Goal: Information Seeking & Learning: Learn about a topic

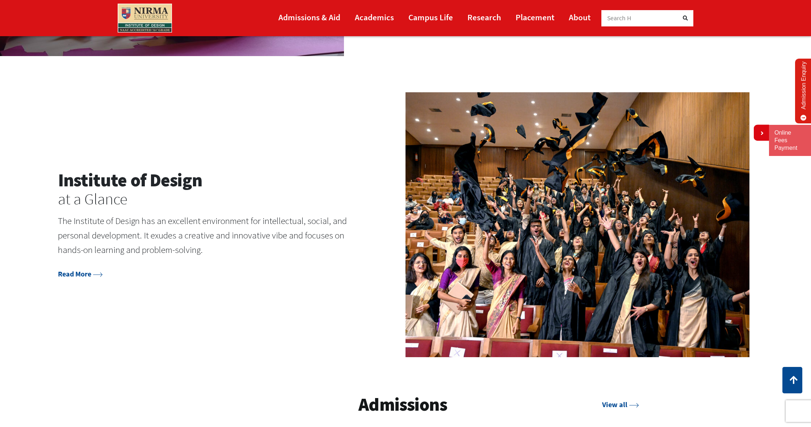
scroll to position [974, 0]
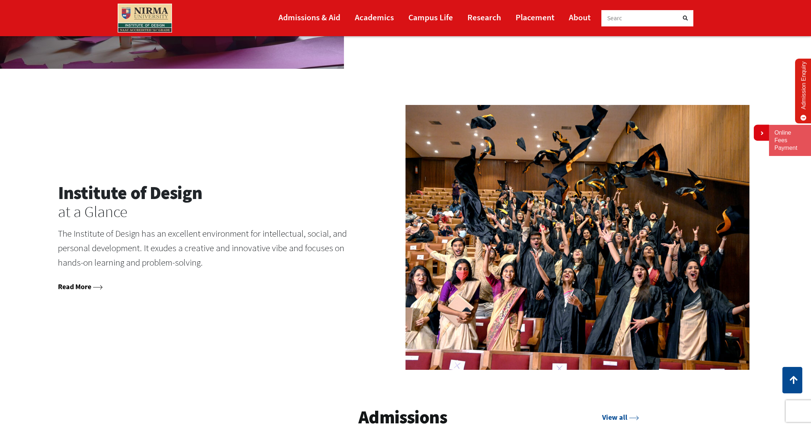
click at [81, 282] on link "Read More" at bounding box center [80, 286] width 45 height 9
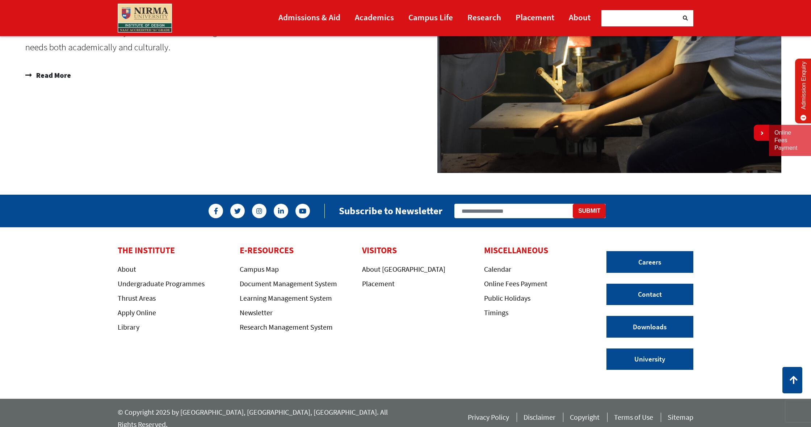
scroll to position [1186, 0]
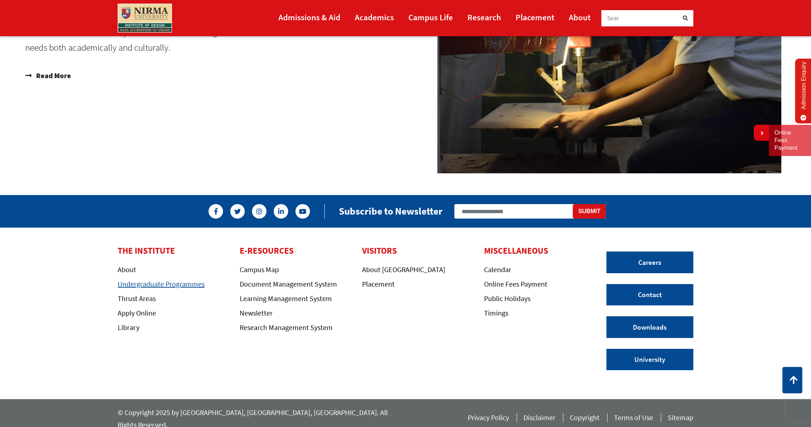
click at [134, 283] on link "Undergraduate Programmes" at bounding box center [161, 284] width 87 height 9
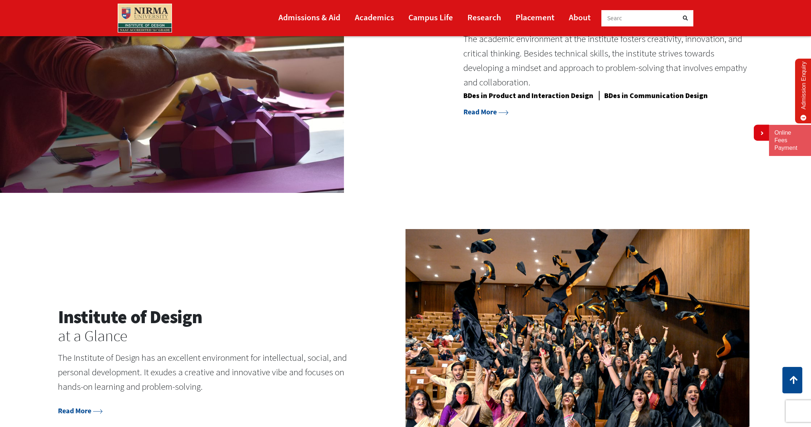
scroll to position [849, 0]
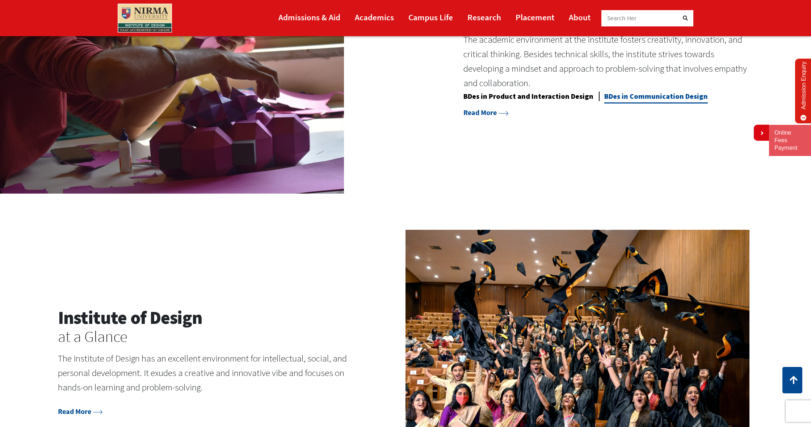
click at [634, 92] on link "BDes in Communication Design" at bounding box center [657, 98] width 104 height 12
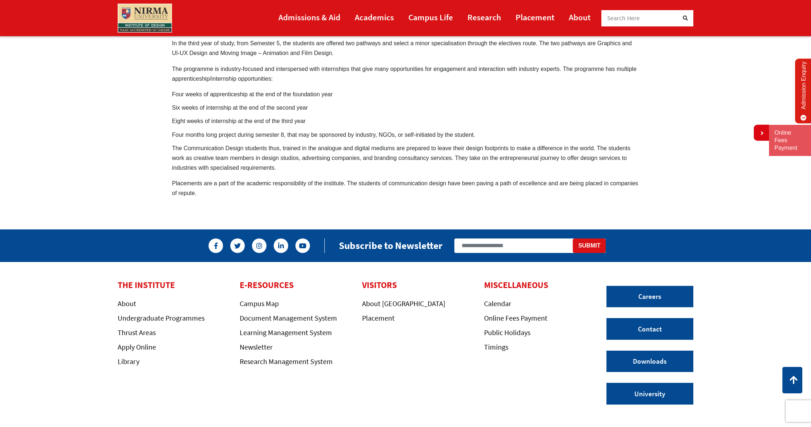
scroll to position [550, 0]
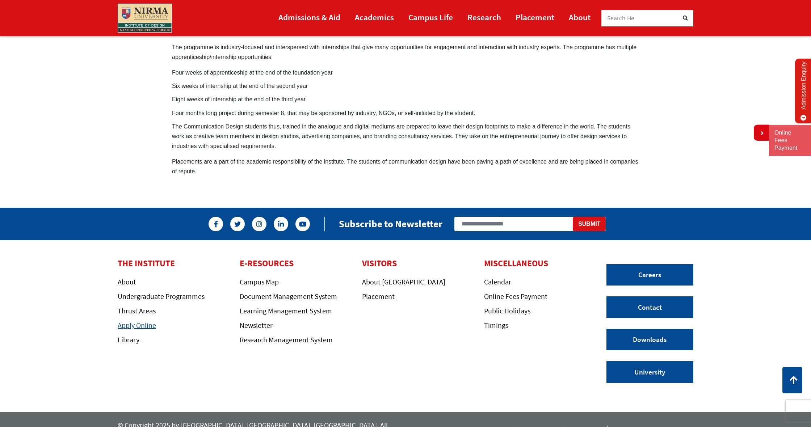
click at [143, 321] on link "Apply Online" at bounding box center [137, 325] width 38 height 9
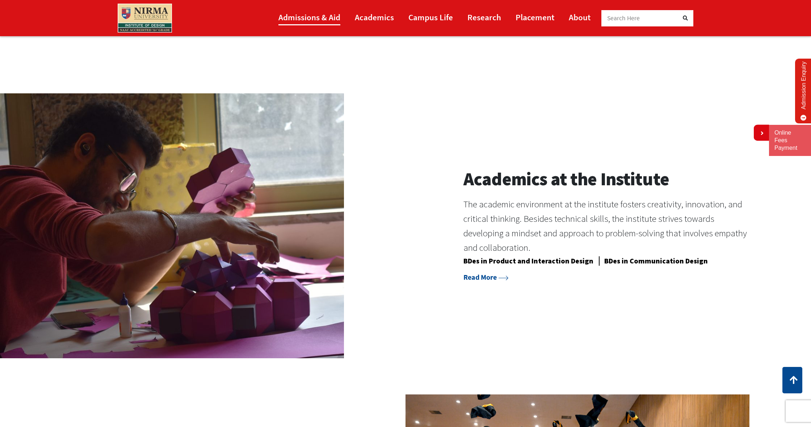
scroll to position [686, 0]
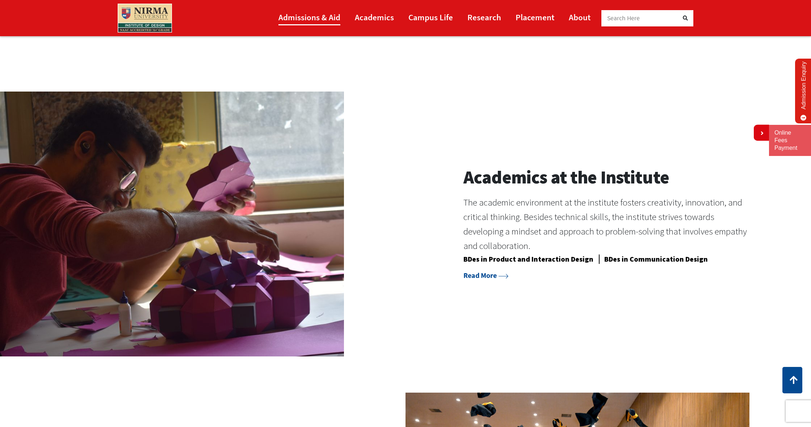
click at [331, 16] on link "Admissions & Aid" at bounding box center [310, 17] width 62 height 16
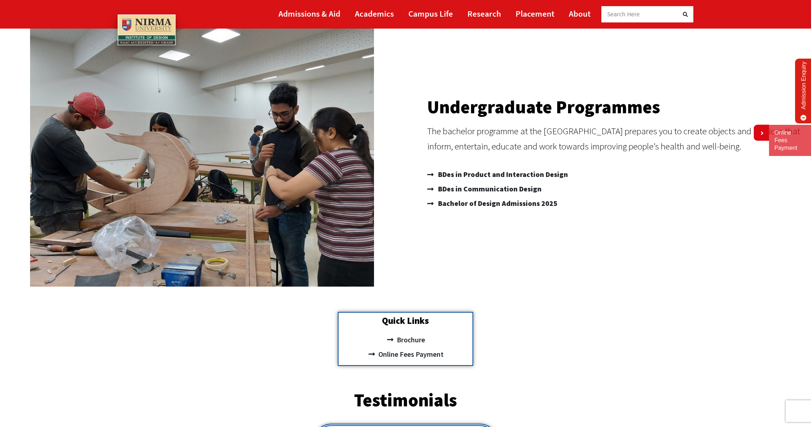
scroll to position [66, 0]
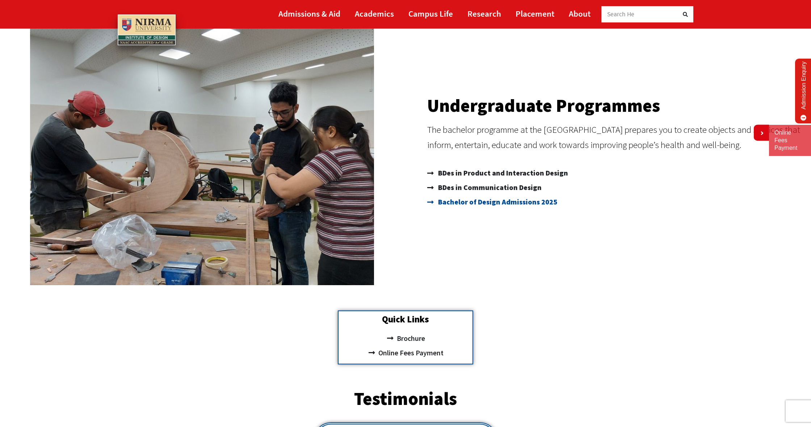
click at [533, 202] on span "Bachelor of Design Admissions 2025" at bounding box center [496, 202] width 121 height 14
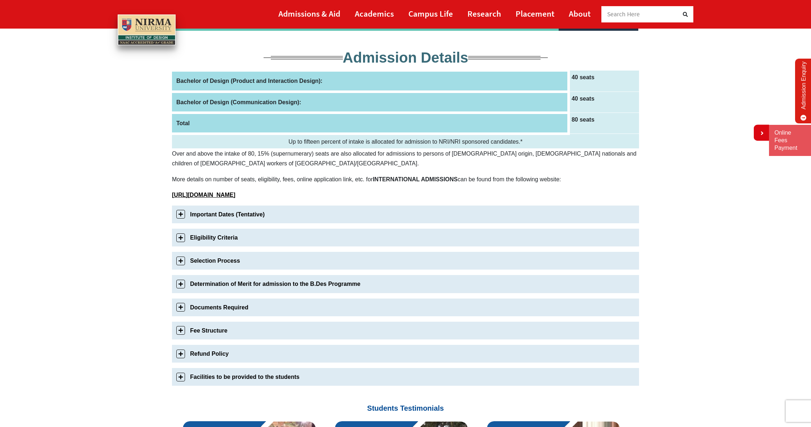
scroll to position [97, 0]
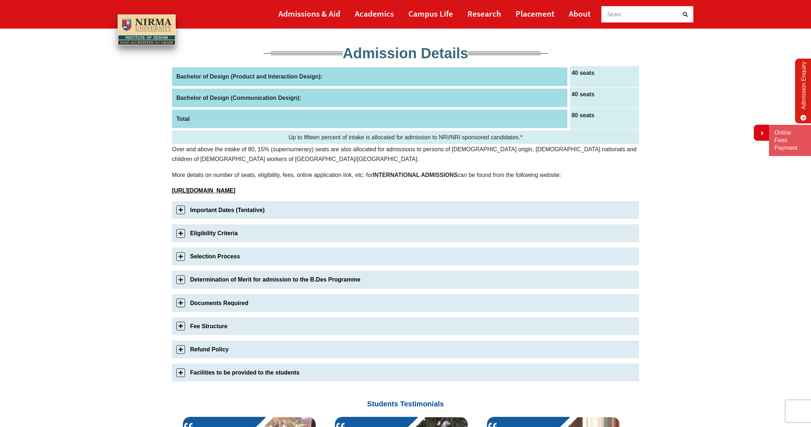
click at [179, 232] on link "Eligibility Criteria" at bounding box center [405, 234] width 467 height 18
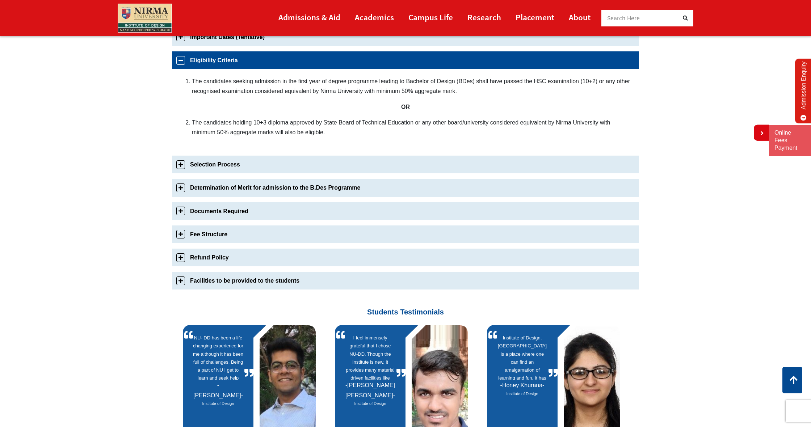
scroll to position [270, 0]
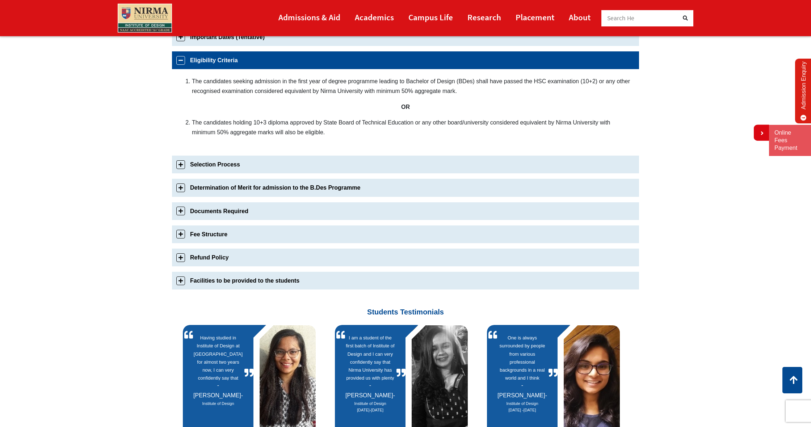
click at [231, 159] on link "Selection Process" at bounding box center [405, 165] width 467 height 18
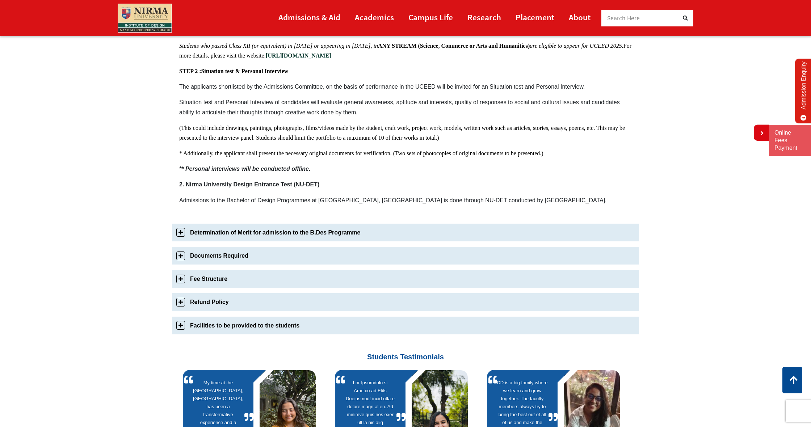
scroll to position [480, 0]
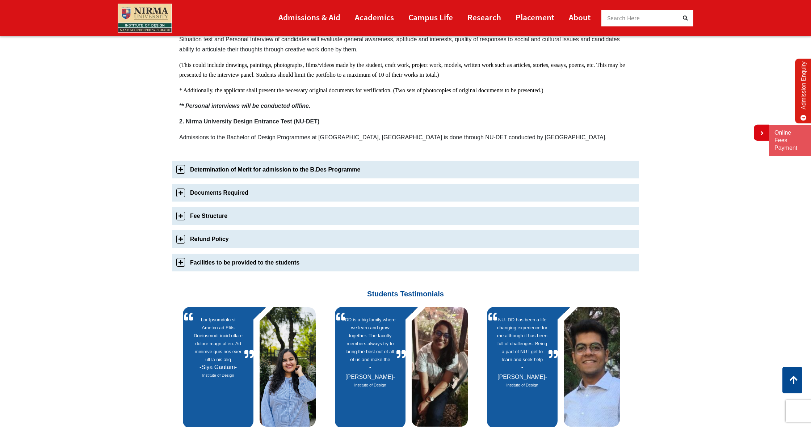
click at [237, 196] on link "Documents Required" at bounding box center [405, 193] width 467 height 18
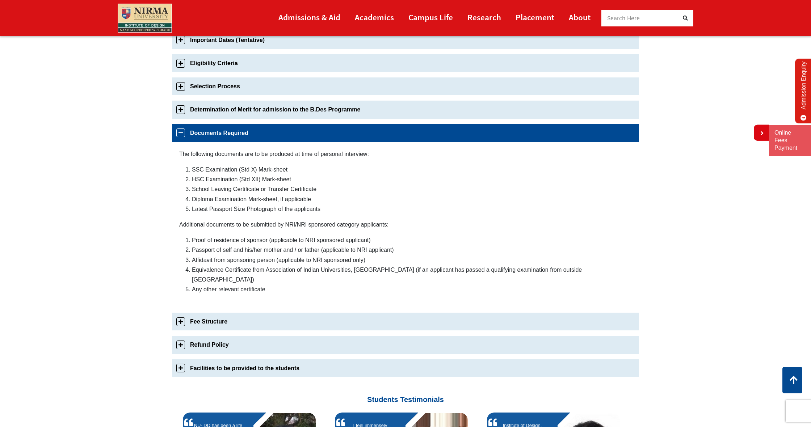
scroll to position [267, 0]
click at [224, 109] on link "Determination of Merit for admission to the B.Des Programme" at bounding box center [405, 110] width 467 height 18
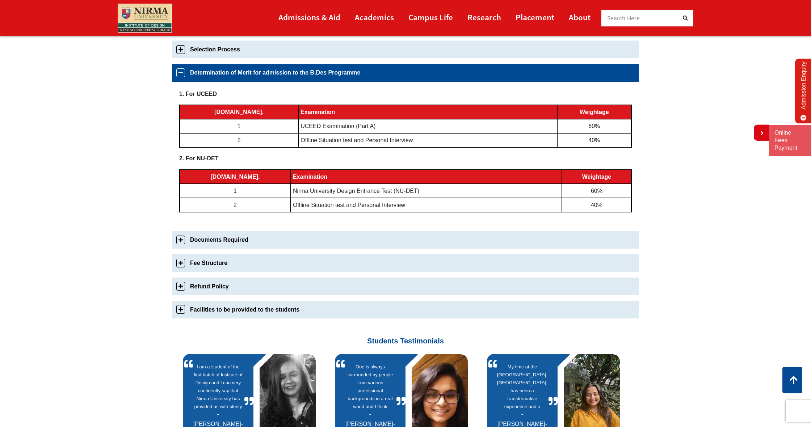
scroll to position [304, 0]
click at [256, 260] on link "Fee Structure" at bounding box center [405, 263] width 467 height 18
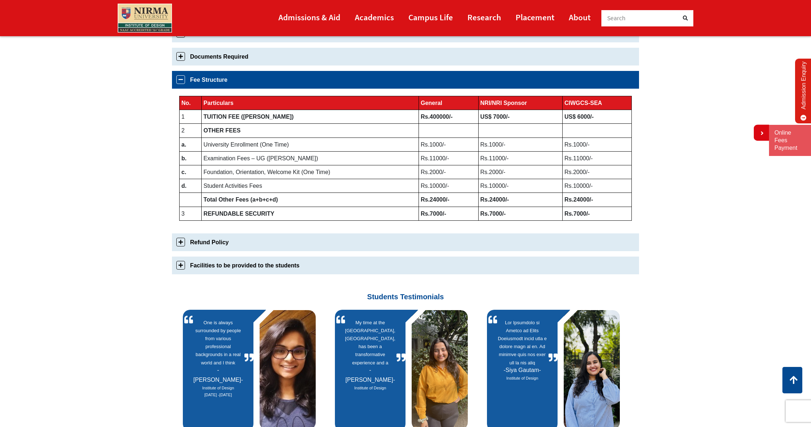
scroll to position [370, 0]
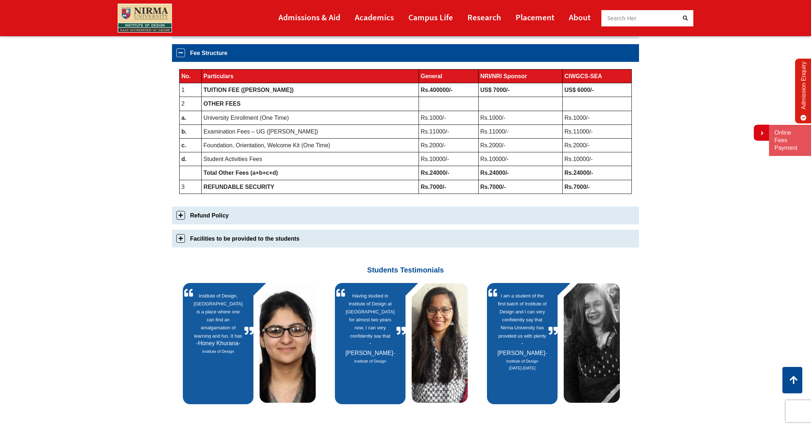
drag, startPoint x: 449, startPoint y: 88, endPoint x: 436, endPoint y: 91, distance: 13.4
click at [436, 91] on b "Rs.400000/-" at bounding box center [437, 90] width 32 height 6
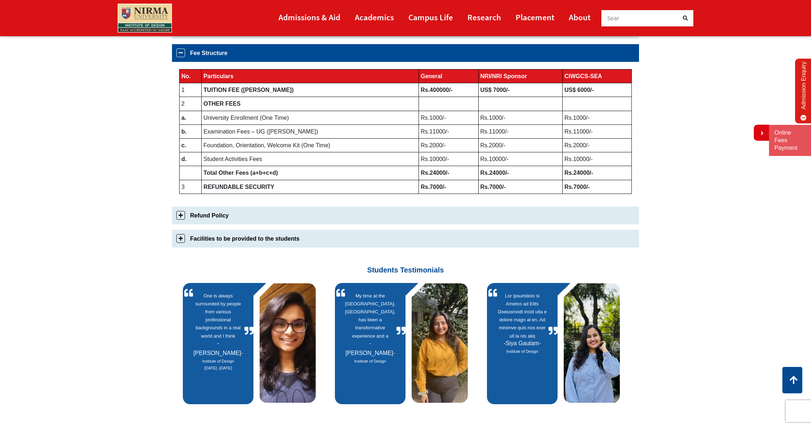
click at [317, 235] on link "Facilities to be provided to the students" at bounding box center [405, 239] width 467 height 18
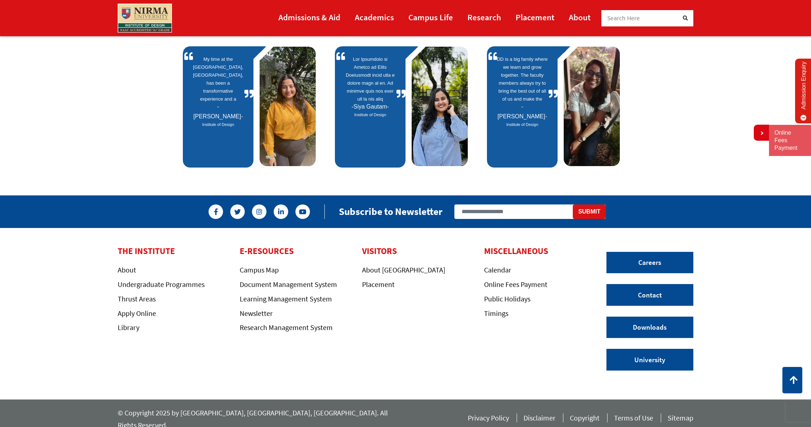
scroll to position [498, 0]
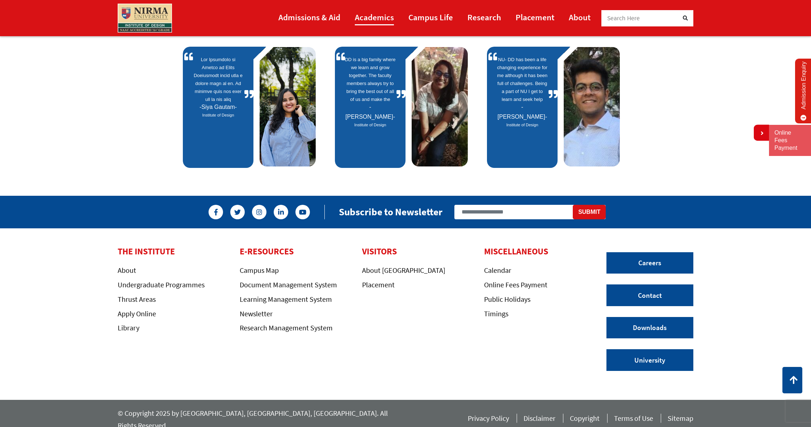
click at [386, 19] on link "Academics" at bounding box center [374, 17] width 39 height 16
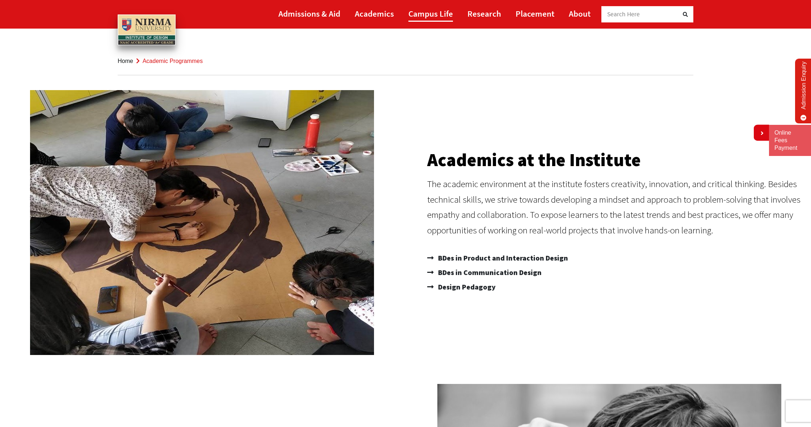
click at [426, 17] on link "Campus Life" at bounding box center [431, 13] width 45 height 16
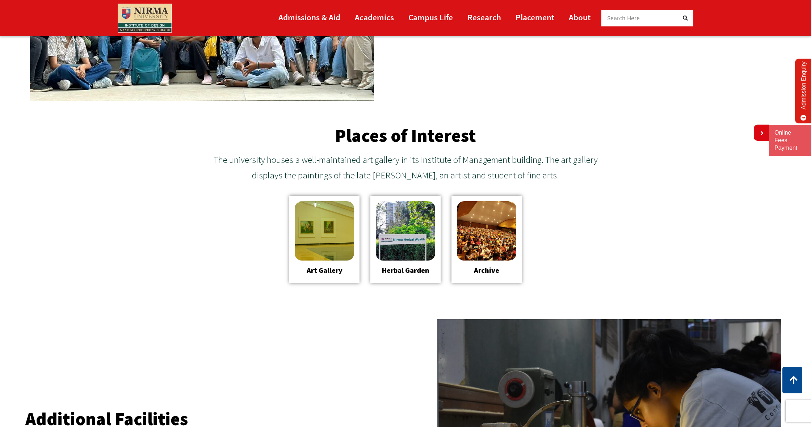
scroll to position [835, 0]
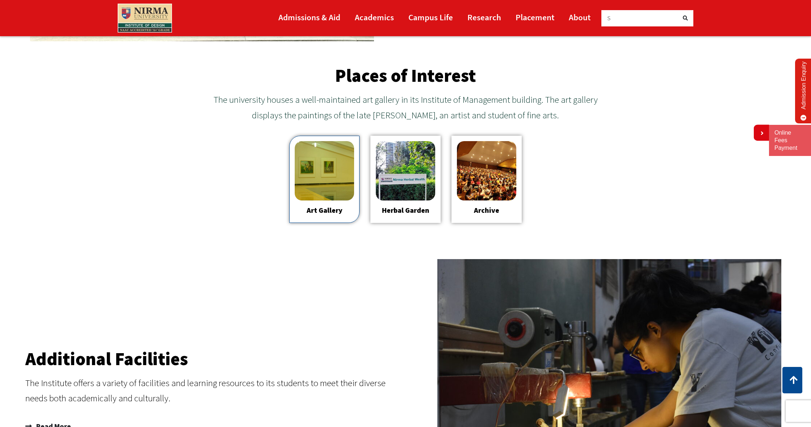
click at [305, 172] on img at bounding box center [324, 170] width 59 height 59
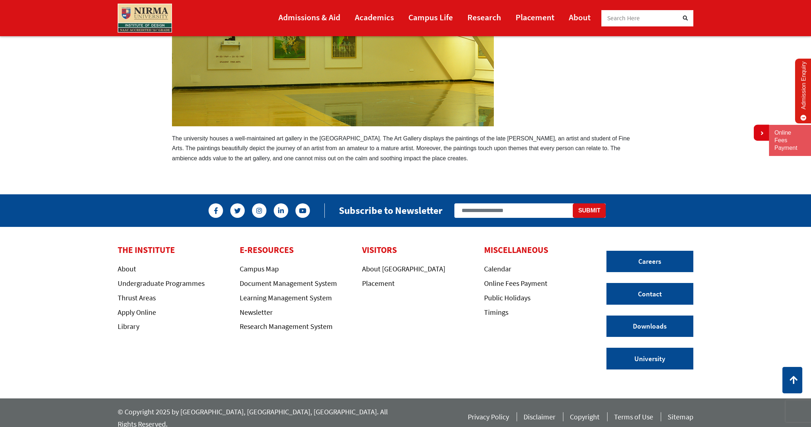
scroll to position [128, 0]
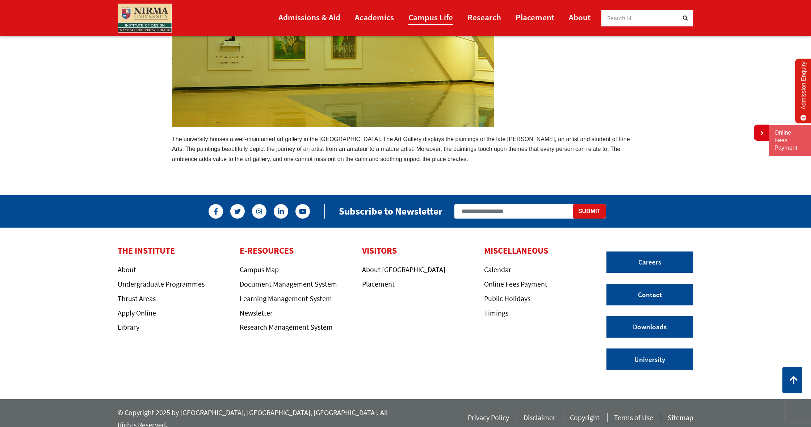
click at [429, 16] on link "Campus Life" at bounding box center [431, 17] width 45 height 16
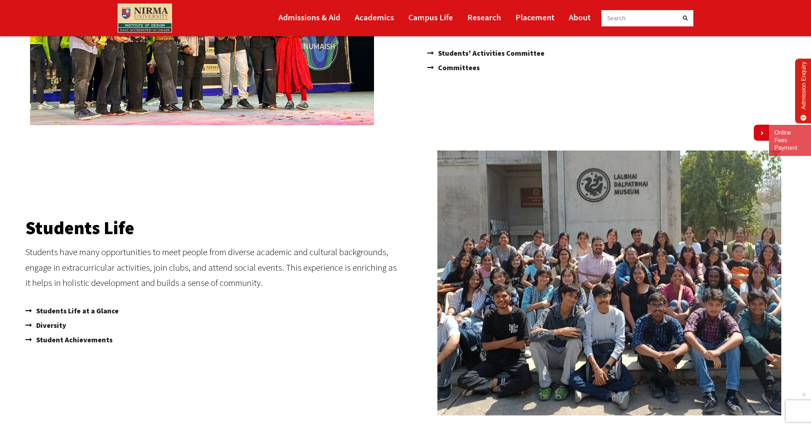
scroll to position [172, 0]
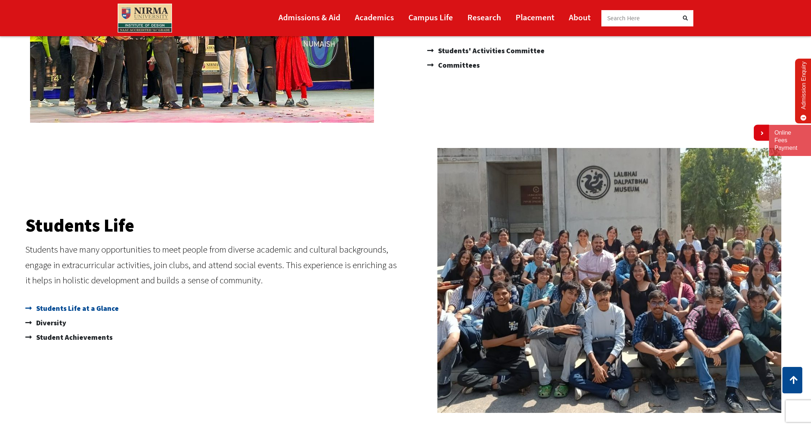
click at [83, 309] on span "Students Life at a Glance" at bounding box center [76, 308] width 84 height 14
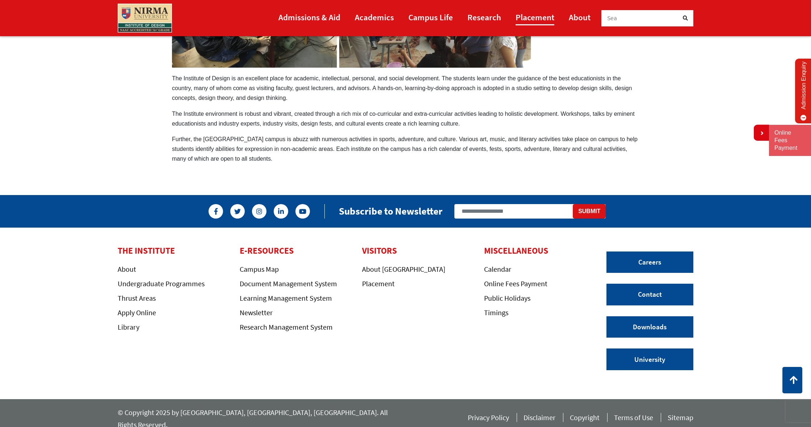
scroll to position [278, 0]
